Goal: Go to known website: Access a specific website the user already knows

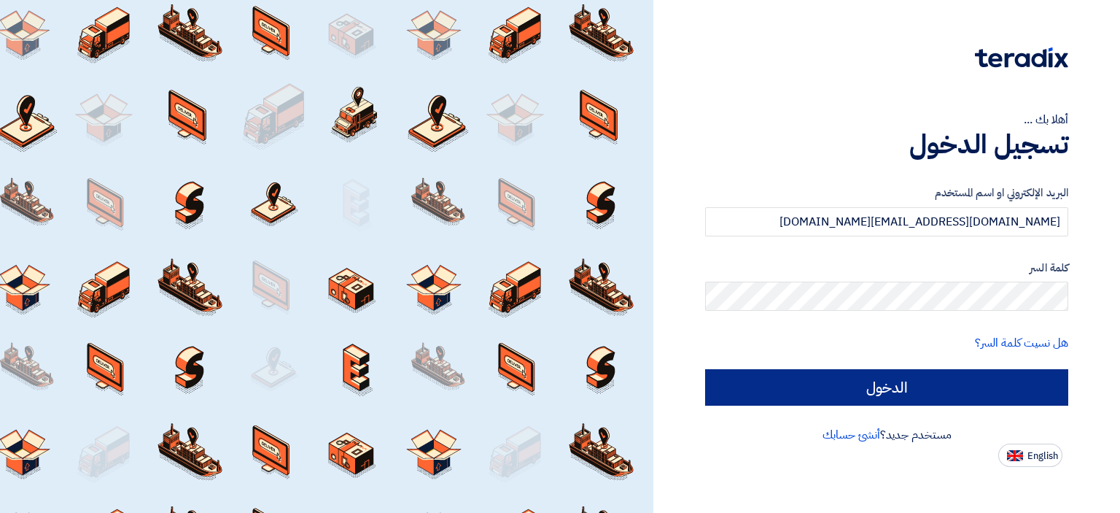
click at [778, 387] on input "الدخول" at bounding box center [886, 387] width 363 height 36
